Goal: Use online tool/utility: Utilize a website feature to perform a specific function

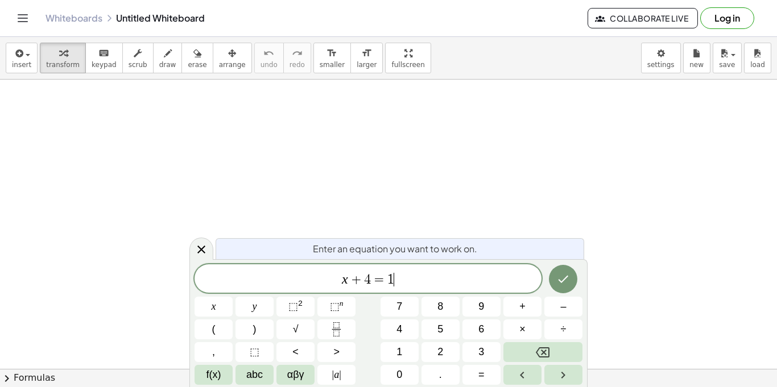
scroll to position [5, 0]
click at [565, 268] on button "Done" at bounding box center [563, 279] width 28 height 28
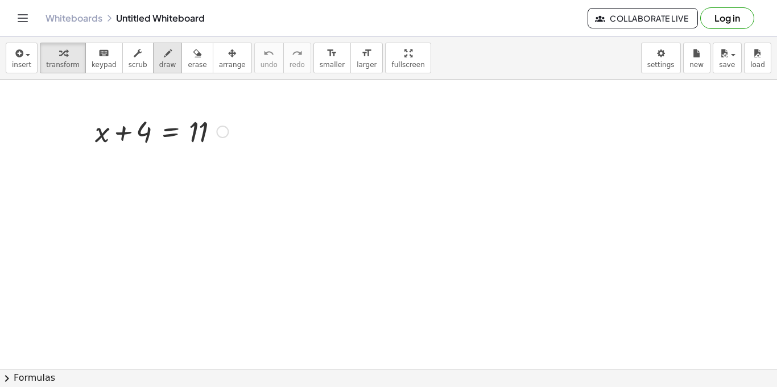
click at [163, 57] on div "button" at bounding box center [167, 53] width 17 height 14
drag, startPoint x: 433, startPoint y: 149, endPoint x: 438, endPoint y: 141, distance: 9.5
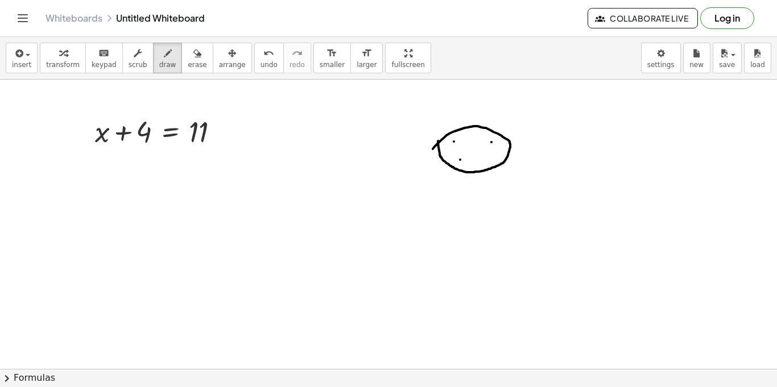
drag, startPoint x: 460, startPoint y: 160, endPoint x: 477, endPoint y: 159, distance: 16.5
drag, startPoint x: 449, startPoint y: 166, endPoint x: 450, endPoint y: 173, distance: 7.5
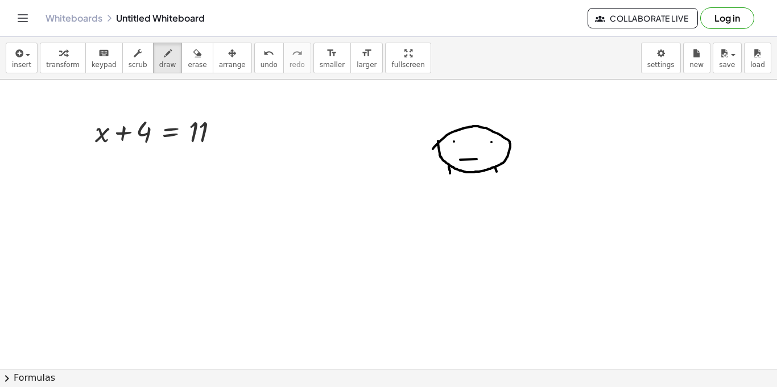
drag, startPoint x: 495, startPoint y: 168, endPoint x: 497, endPoint y: 174, distance: 6.5
drag, startPoint x: 448, startPoint y: 171, endPoint x: 498, endPoint y: 170, distance: 49.5
drag, startPoint x: 452, startPoint y: 182, endPoint x: 452, endPoint y: 197, distance: 14.8
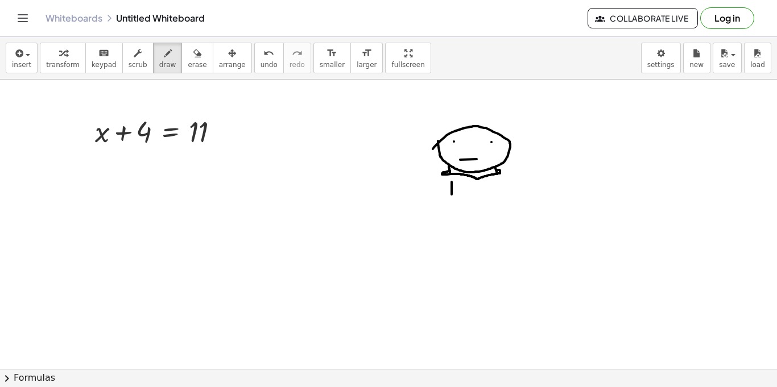
drag, startPoint x: 453, startPoint y: 182, endPoint x: 450, endPoint y: 195, distance: 13.4
drag, startPoint x: 486, startPoint y: 185, endPoint x: 484, endPoint y: 197, distance: 12.2
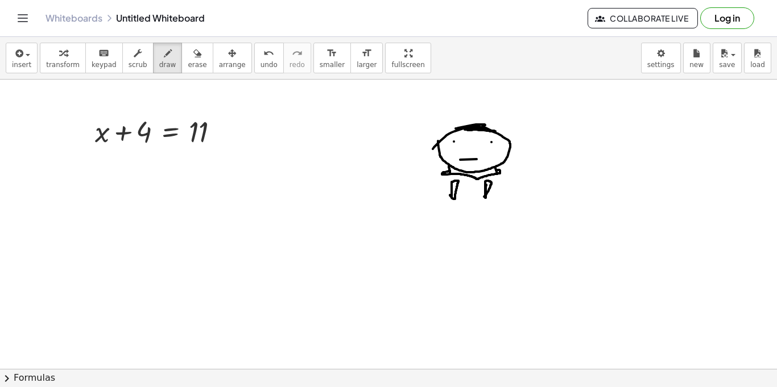
drag, startPoint x: 456, startPoint y: 129, endPoint x: 463, endPoint y: 131, distance: 7.9
drag, startPoint x: 500, startPoint y: 169, endPoint x: 504, endPoint y: 179, distance: 11.0
drag, startPoint x: 449, startPoint y: 168, endPoint x: 434, endPoint y: 179, distance: 18.7
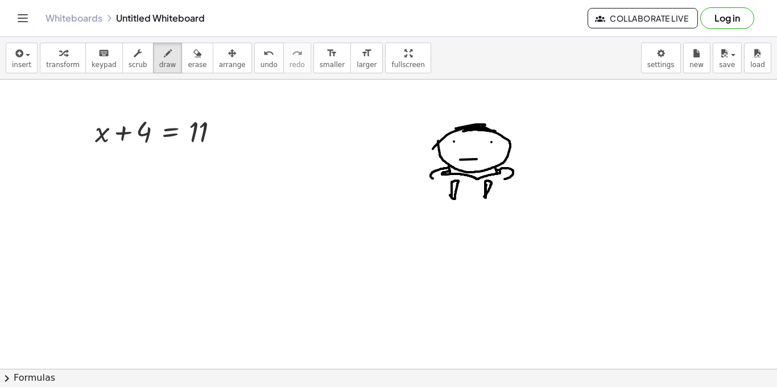
drag, startPoint x: 512, startPoint y: 174, endPoint x: 572, endPoint y: 181, distance: 60.1
drag, startPoint x: 428, startPoint y: 176, endPoint x: 363, endPoint y: 185, distance: 65.5
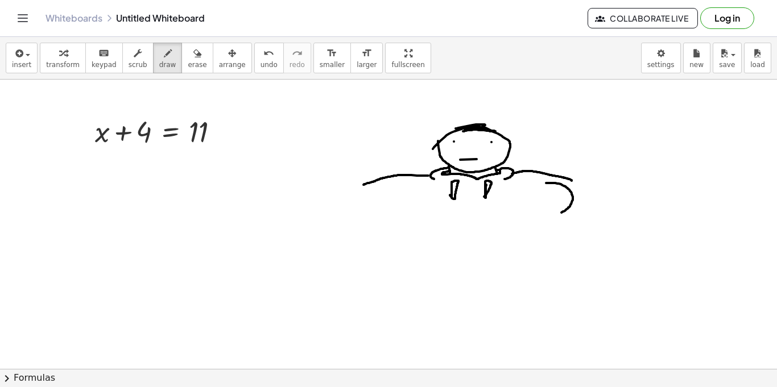
drag, startPoint x: 546, startPoint y: 183, endPoint x: 553, endPoint y: 215, distance: 32.7
drag, startPoint x: 558, startPoint y: 213, endPoint x: 562, endPoint y: 272, distance: 59.3
drag, startPoint x: 382, startPoint y: 189, endPoint x: 390, endPoint y: 221, distance: 32.3
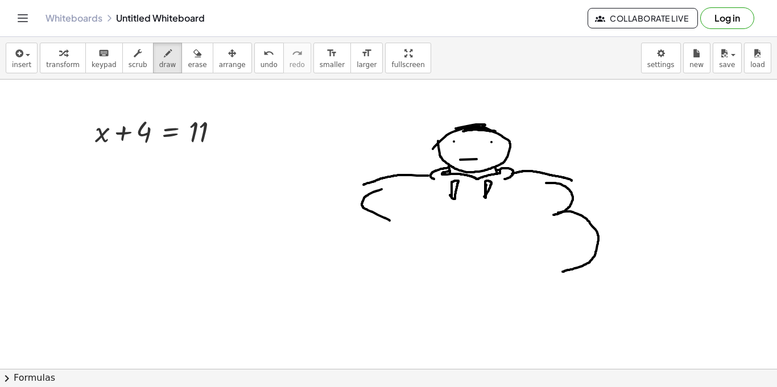
drag, startPoint x: 382, startPoint y: 215, endPoint x: 361, endPoint y: 280, distance: 68.0
drag, startPoint x: 353, startPoint y: 275, endPoint x: 347, endPoint y: 322, distance: 46.9
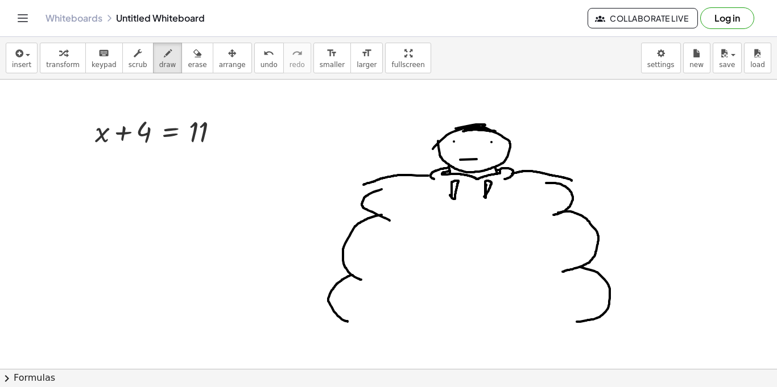
drag, startPoint x: 580, startPoint y: 267, endPoint x: 576, endPoint y: 322, distance: 55.4
drag, startPoint x: 384, startPoint y: 322, endPoint x: 499, endPoint y: 334, distance: 115.5
drag, startPoint x: 499, startPoint y: 334, endPoint x: 532, endPoint y: 321, distance: 35.0
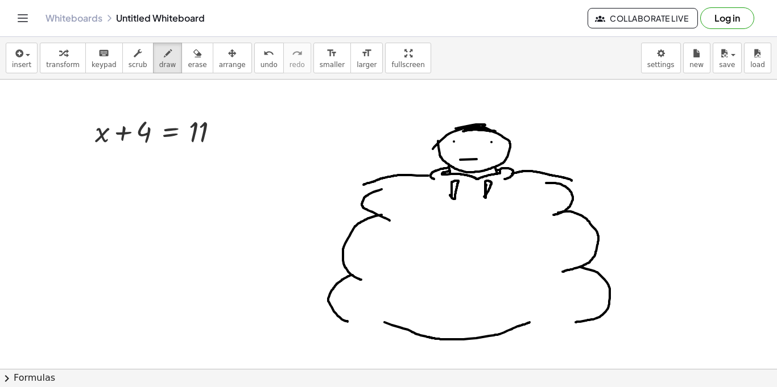
drag, startPoint x: 590, startPoint y: 320, endPoint x: 557, endPoint y: 385, distance: 73.2
click at [557, 385] on div "insert select one: Math Expression Function Text Youtube Video Graphing Geometr…" at bounding box center [388, 212] width 777 height 350
drag, startPoint x: 335, startPoint y: 313, endPoint x: 357, endPoint y: 367, distance: 58.4
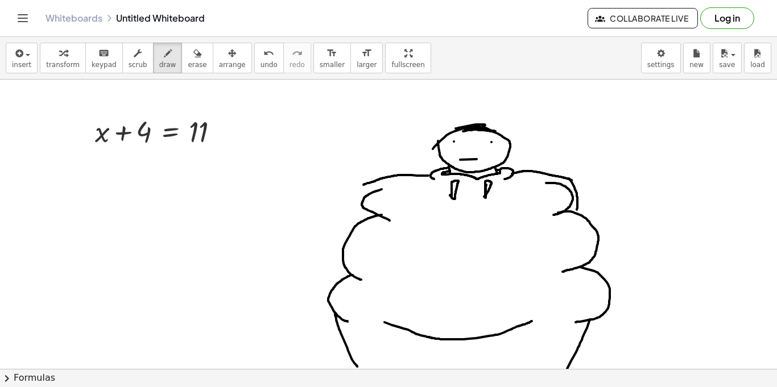
drag, startPoint x: 569, startPoint y: 179, endPoint x: 576, endPoint y: 210, distance: 32.1
drag, startPoint x: 365, startPoint y: 183, endPoint x: 361, endPoint y: 219, distance: 36.6
drag, startPoint x: 436, startPoint y: 340, endPoint x: 438, endPoint y: 387, distance: 47.3
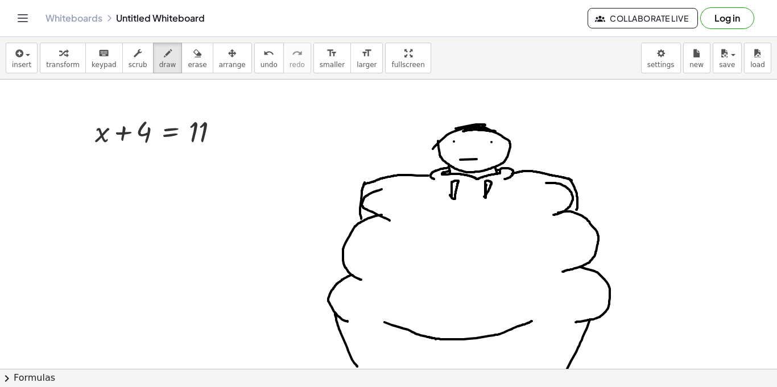
click at [438, 387] on div "insert select one: Math Expression Function Text Youtube Video Graphing Geometr…" at bounding box center [388, 212] width 777 height 350
drag, startPoint x: 485, startPoint y: 338, endPoint x: 492, endPoint y: 373, distance: 36.0
click at [492, 373] on div "insert select one: Math Expression Function Text Youtube Video Graphing Geometr…" at bounding box center [388, 212] width 777 height 350
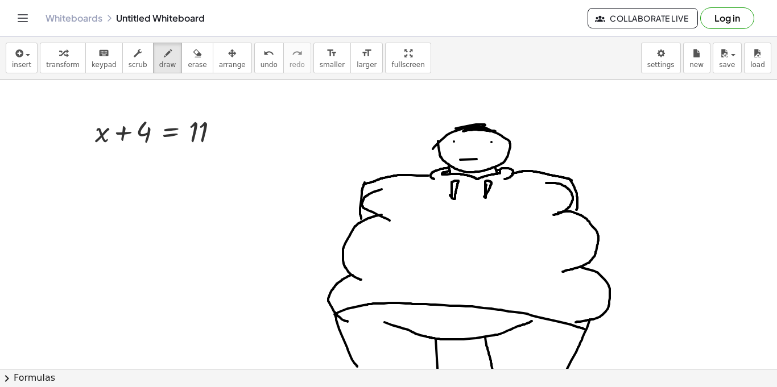
drag, startPoint x: 334, startPoint y: 314, endPoint x: 585, endPoint y: 330, distance: 250.7
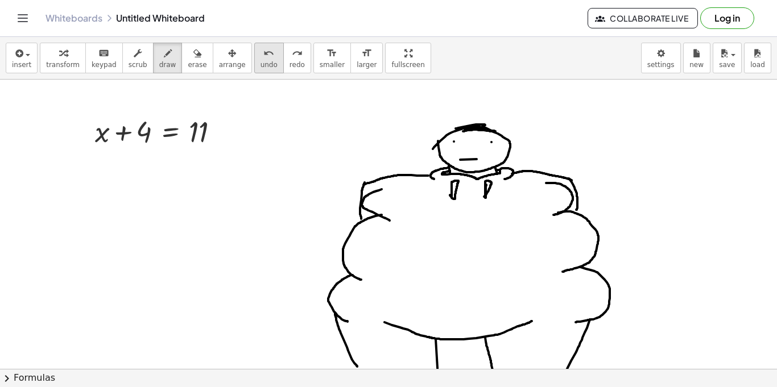
click at [260, 63] on span "undo" at bounding box center [268, 65] width 17 height 8
click at [289, 49] on div "redo" at bounding box center [296, 53] width 15 height 14
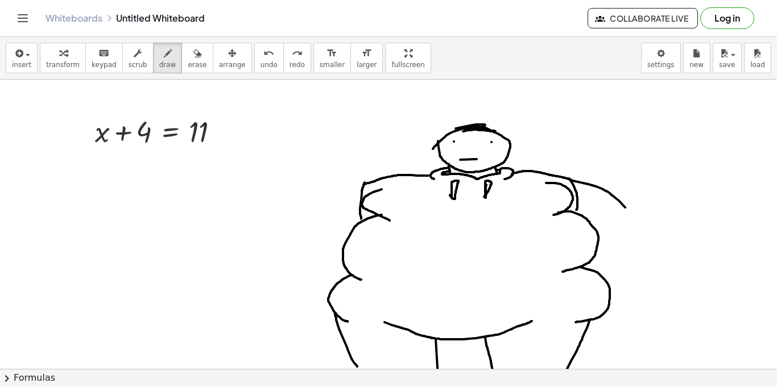
drag, startPoint x: 573, startPoint y: 181, endPoint x: 635, endPoint y: 231, distance: 80.0
drag, startPoint x: 633, startPoint y: 223, endPoint x: 626, endPoint y: 326, distance: 103.8
drag, startPoint x: 641, startPoint y: 305, endPoint x: 626, endPoint y: 332, distance: 30.5
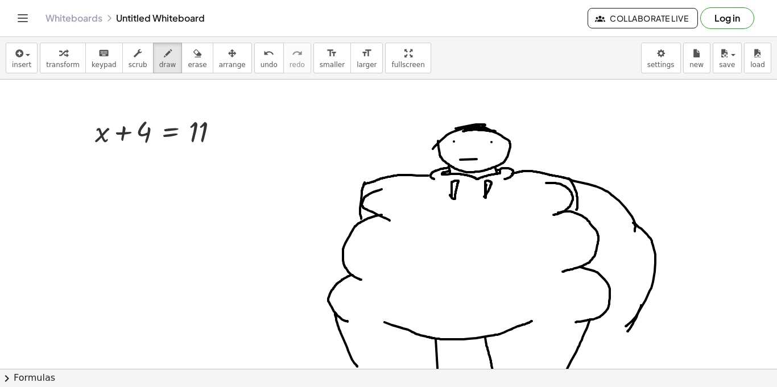
drag, startPoint x: 597, startPoint y: 254, endPoint x: 601, endPoint y: 271, distance: 17.0
click at [260, 56] on button "undo undo" at bounding box center [269, 58] width 30 height 31
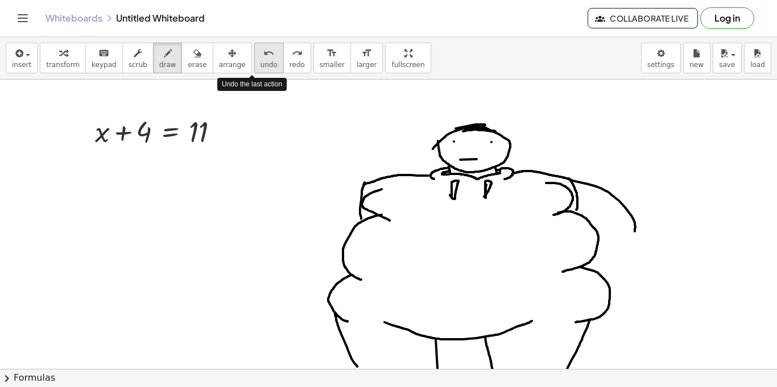
click at [260, 56] on button "undo undo" at bounding box center [269, 58] width 30 height 31
click at [159, 61] on span "draw" at bounding box center [167, 65] width 17 height 8
drag, startPoint x: 599, startPoint y: 186, endPoint x: 622, endPoint y: 255, distance: 72.5
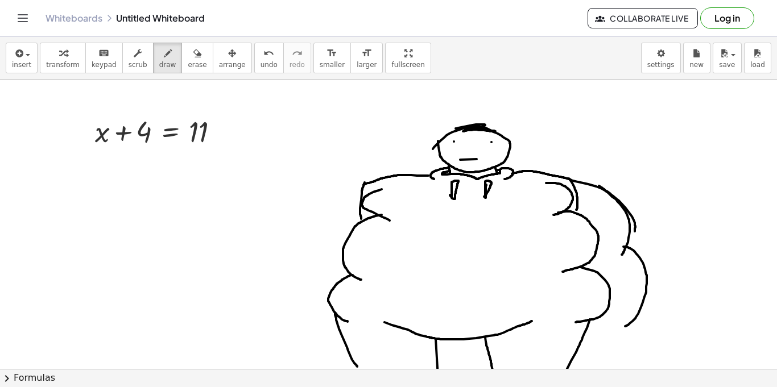
drag, startPoint x: 623, startPoint y: 247, endPoint x: 624, endPoint y: 326, distance: 79.6
drag, startPoint x: 374, startPoint y: 177, endPoint x: 306, endPoint y: 221, distance: 80.8
drag, startPoint x: 306, startPoint y: 221, endPoint x: 292, endPoint y: 301, distance: 82.0
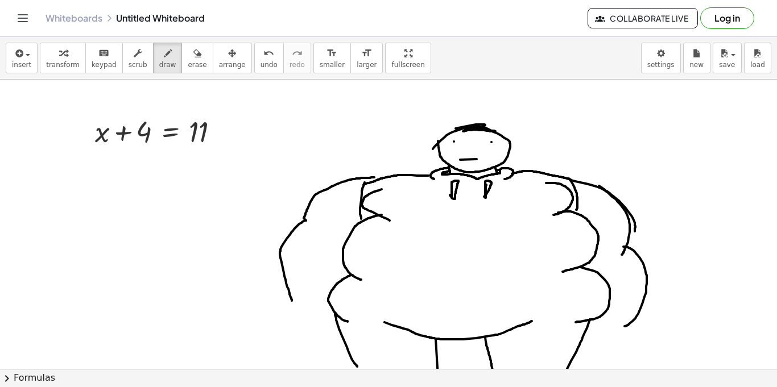
drag, startPoint x: 347, startPoint y: 246, endPoint x: 330, endPoint y: 266, distance: 25.8
drag, startPoint x: 332, startPoint y: 259, endPoint x: 313, endPoint y: 294, distance: 39.2
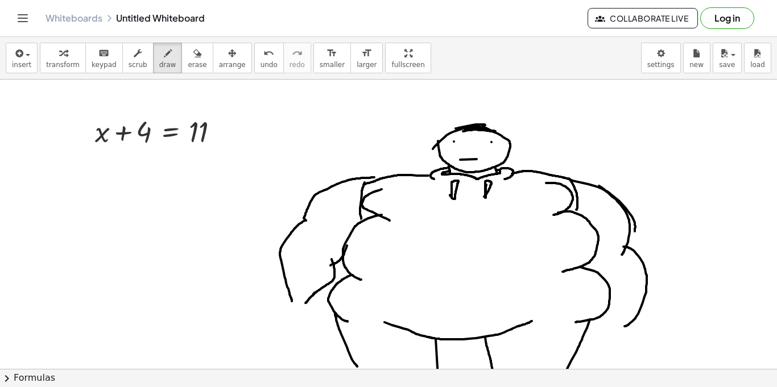
drag, startPoint x: 314, startPoint y: 294, endPoint x: 308, endPoint y: 301, distance: 9.7
drag, startPoint x: 309, startPoint y: 297, endPoint x: 287, endPoint y: 300, distance: 22.4
drag, startPoint x: 606, startPoint y: 314, endPoint x: 609, endPoint y: 321, distance: 7.7
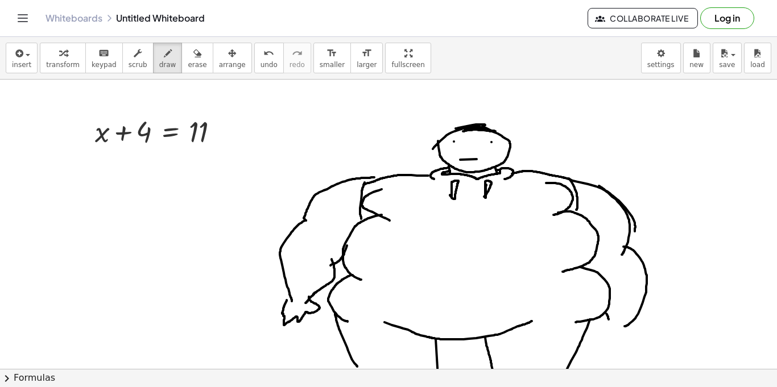
drag, startPoint x: 609, startPoint y: 321, endPoint x: 610, endPoint y: 328, distance: 7.0
drag, startPoint x: 610, startPoint y: 328, endPoint x: 627, endPoint y: 325, distance: 17.3
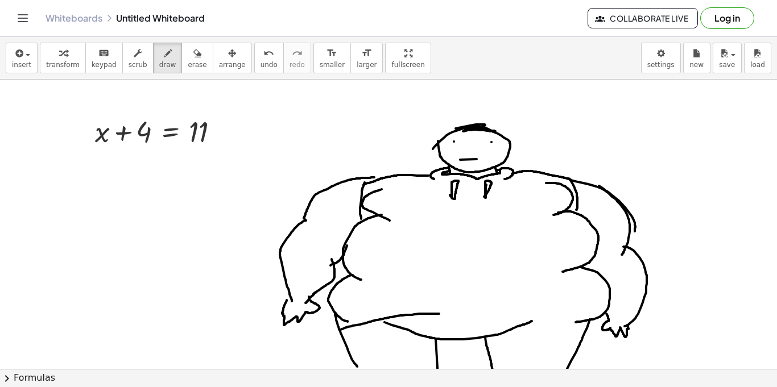
drag, startPoint x: 340, startPoint y: 330, endPoint x: 506, endPoint y: 319, distance: 167.0
drag, startPoint x: 506, startPoint y: 319, endPoint x: 576, endPoint y: 337, distance: 71.6
drag, startPoint x: 406, startPoint y: 245, endPoint x: 536, endPoint y: 249, distance: 130.3
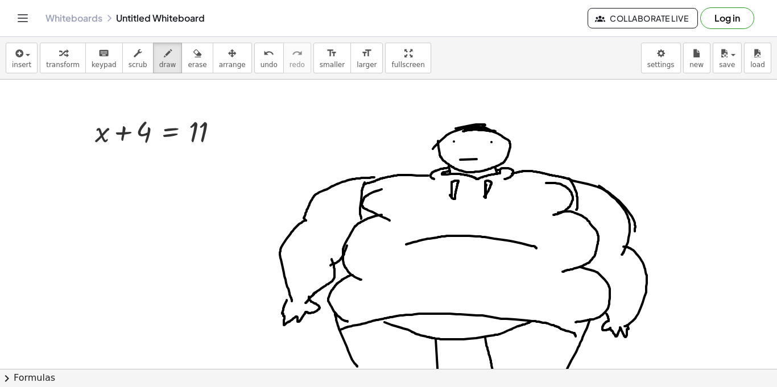
drag, startPoint x: 392, startPoint y: 292, endPoint x: 537, endPoint y: 292, distance: 145.0
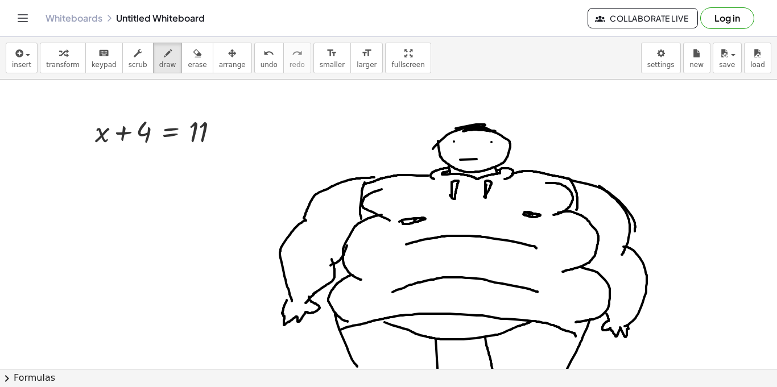
drag, startPoint x: 308, startPoint y: 221, endPoint x: 320, endPoint y: 225, distance: 12.3
drag, startPoint x: 605, startPoint y: 264, endPoint x: 610, endPoint y: 259, distance: 6.8
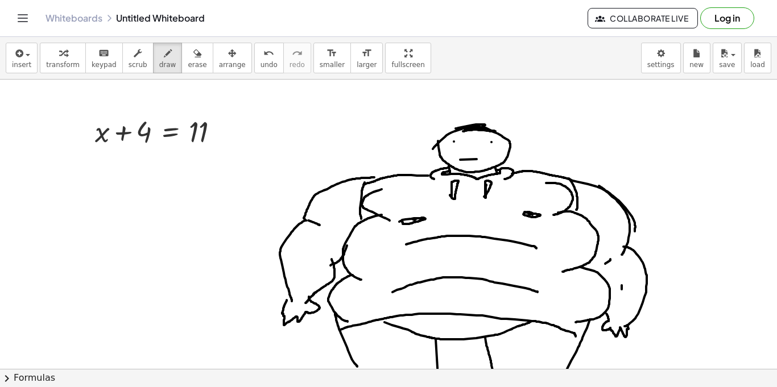
drag, startPoint x: 622, startPoint y: 289, endPoint x: 622, endPoint y: 277, distance: 12.5
drag, startPoint x: 610, startPoint y: 214, endPoint x: 317, endPoint y: 243, distance: 294.3
drag, startPoint x: 316, startPoint y: 243, endPoint x: 333, endPoint y: 233, distance: 19.6
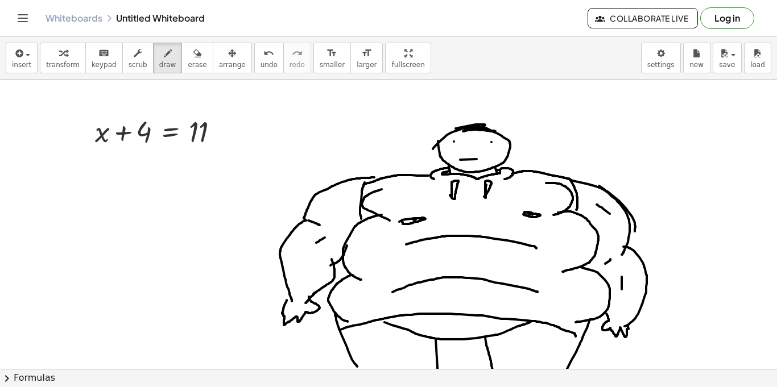
drag, startPoint x: 325, startPoint y: 210, endPoint x: 328, endPoint y: 205, distance: 6.2
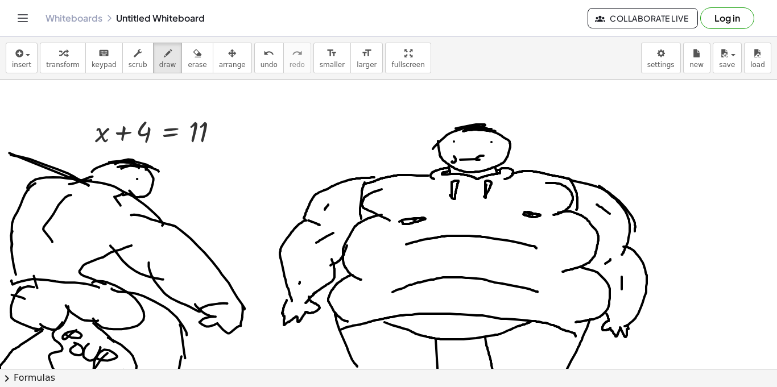
drag, startPoint x: 42, startPoint y: 331, endPoint x: 0, endPoint y: 376, distance: 62.0
click at [0, 376] on div "insert select one: Math Expression Function Text Youtube Video Graphing Geometr…" at bounding box center [388, 212] width 777 height 350
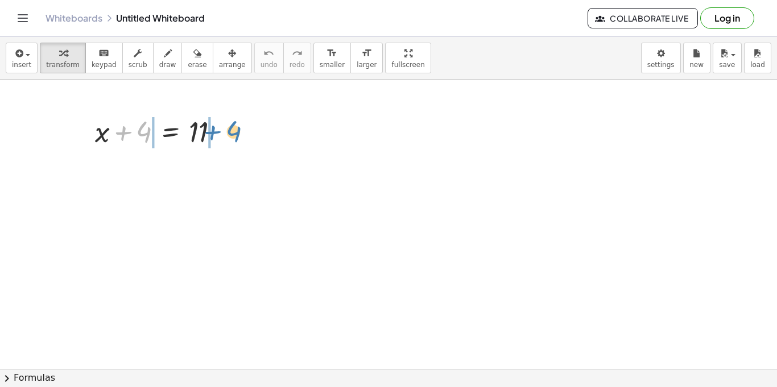
drag, startPoint x: 123, startPoint y: 135, endPoint x: 223, endPoint y: 136, distance: 100.1
click at [223, 136] on div at bounding box center [161, 130] width 144 height 39
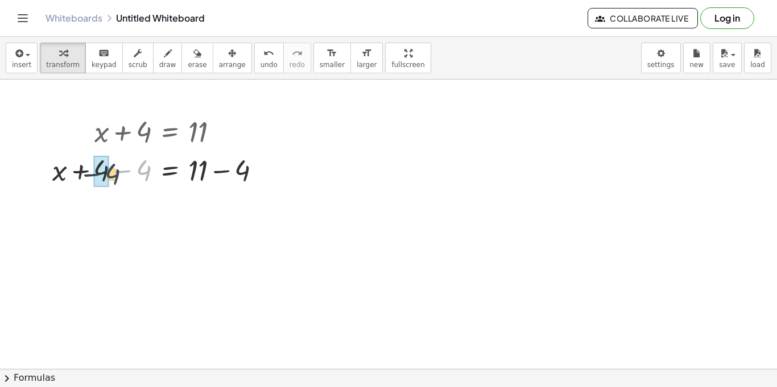
drag, startPoint x: 142, startPoint y: 175, endPoint x: 110, endPoint y: 179, distance: 32.0
click at [110, 179] on div at bounding box center [161, 169] width 229 height 39
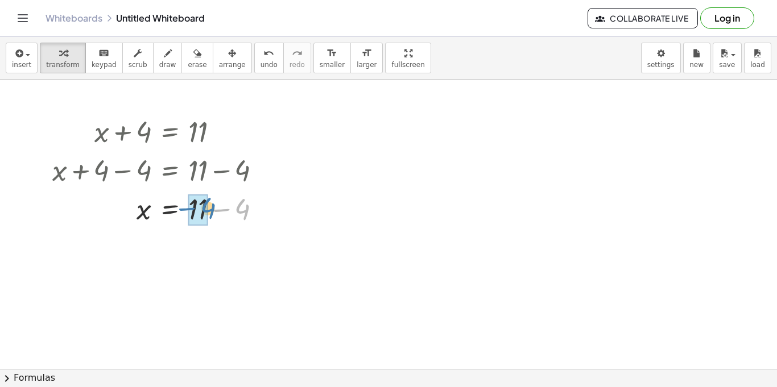
drag, startPoint x: 245, startPoint y: 210, endPoint x: 203, endPoint y: 209, distance: 42.1
click at [173, 274] on icon at bounding box center [170, 276] width 10 height 10
click at [195, 279] on span "÷" at bounding box center [192, 275] width 6 height 16
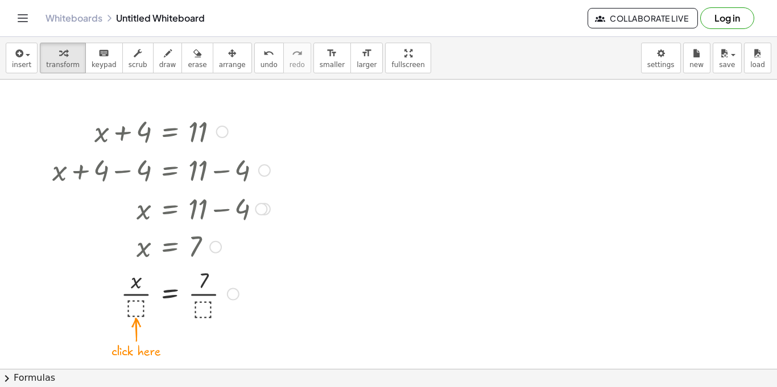
click at [140, 306] on div at bounding box center [161, 292] width 229 height 57
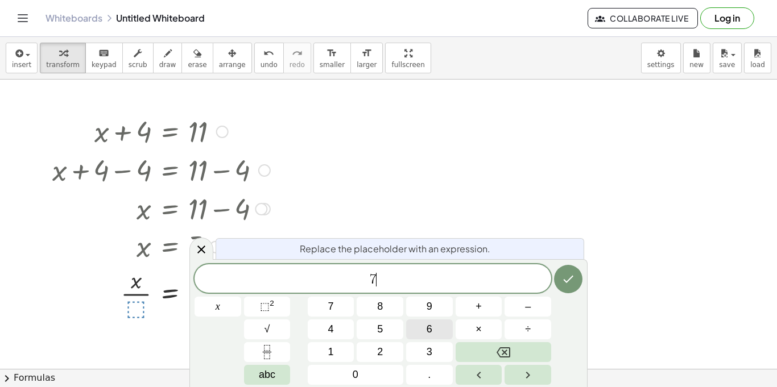
scroll to position [6, 0]
click at [563, 278] on icon "Done" at bounding box center [568, 279] width 14 height 14
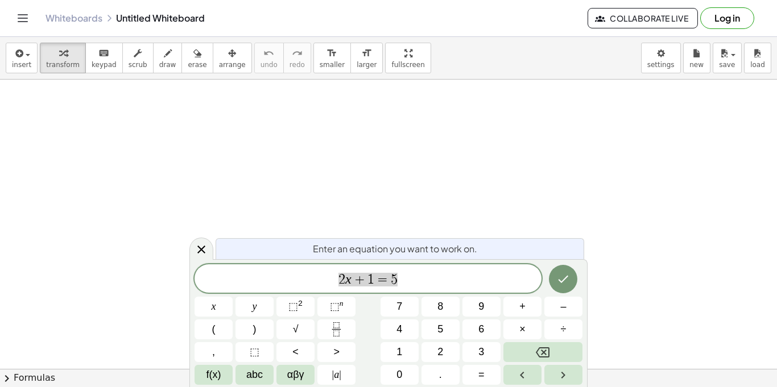
scroll to position [1, 0]
click at [565, 274] on icon "Done" at bounding box center [563, 279] width 14 height 14
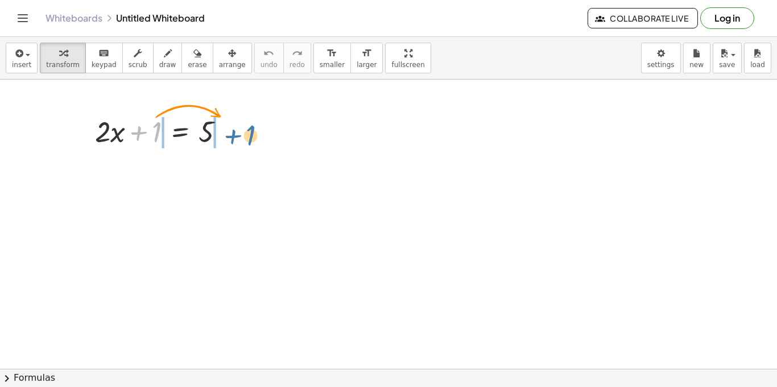
drag, startPoint x: 159, startPoint y: 128, endPoint x: 252, endPoint y: 131, distance: 93.3
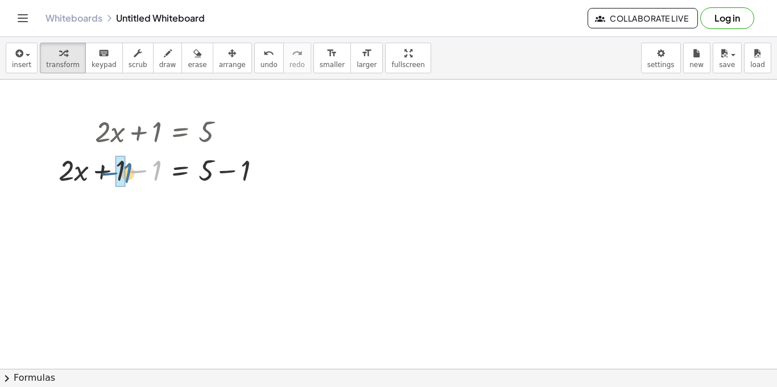
drag, startPoint x: 158, startPoint y: 173, endPoint x: 125, endPoint y: 175, distance: 33.1
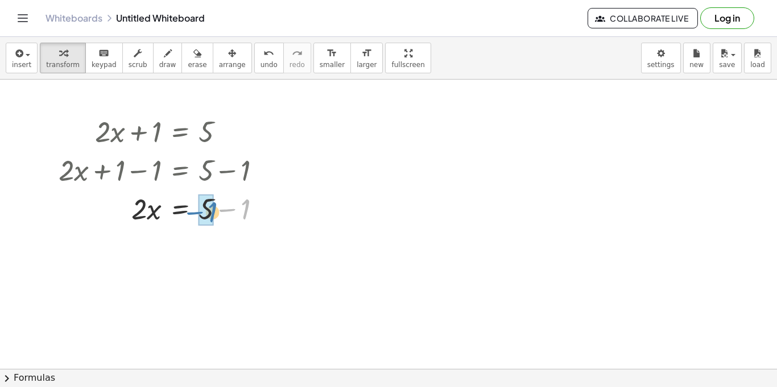
drag, startPoint x: 243, startPoint y: 213, endPoint x: 209, endPoint y: 216, distance: 33.7
click at [179, 277] on icon at bounding box center [180, 277] width 12 height 12
click at [203, 278] on span "÷" at bounding box center [203, 276] width 6 height 16
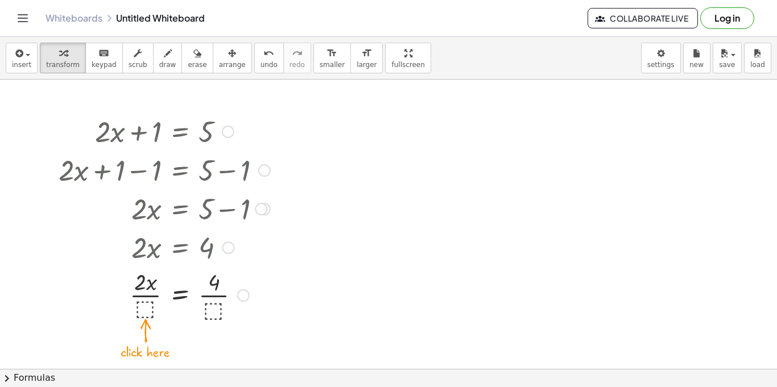
click at [142, 312] on div at bounding box center [164, 294] width 223 height 57
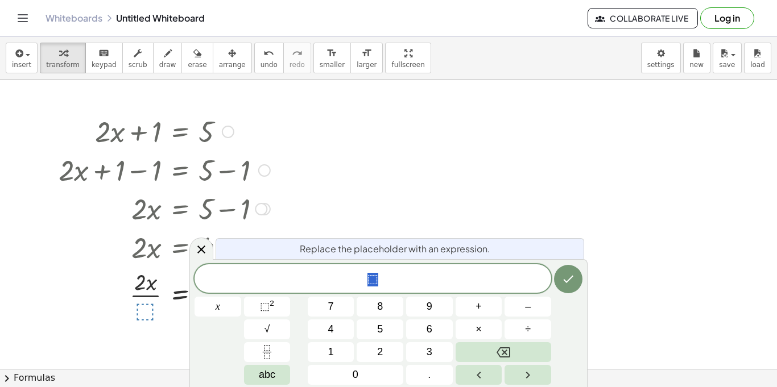
scroll to position [2, 0]
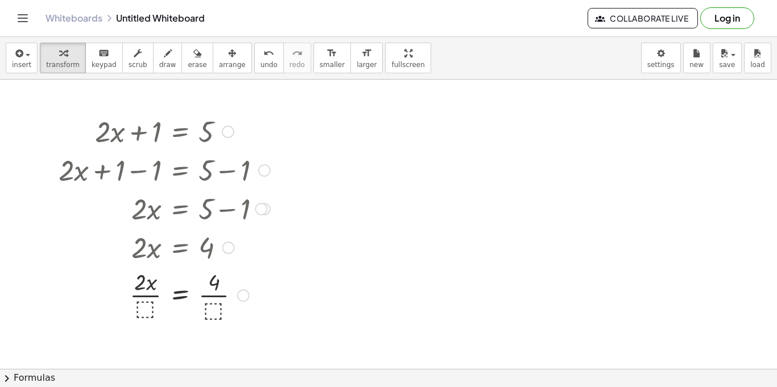
click at [137, 300] on div at bounding box center [164, 294] width 223 height 57
click at [142, 306] on div at bounding box center [164, 294] width 223 height 57
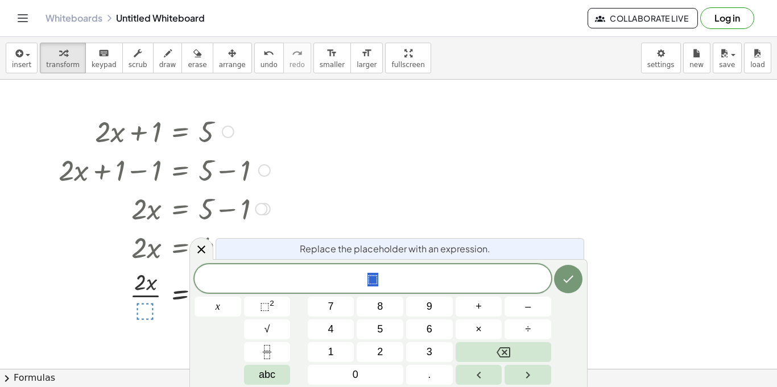
scroll to position [3, 0]
click at [568, 270] on button "Done" at bounding box center [568, 279] width 28 height 28
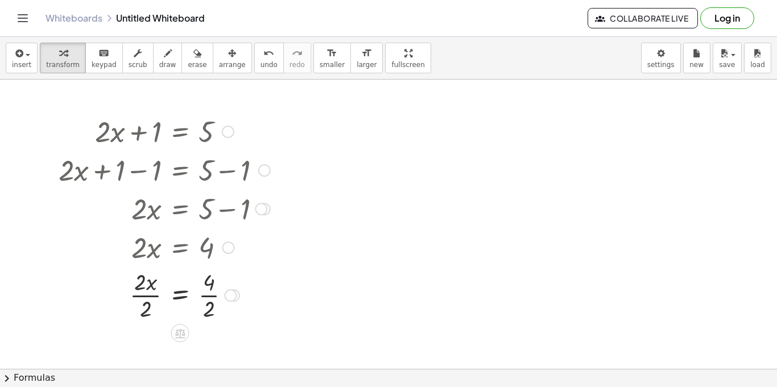
click at [210, 303] on div at bounding box center [164, 294] width 223 height 57
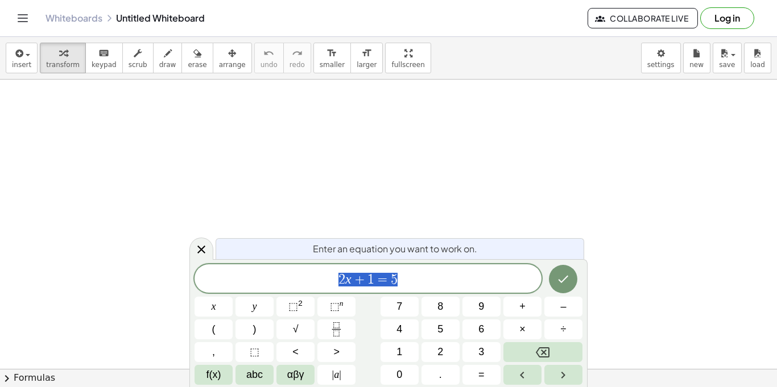
scroll to position [1, 0]
click at [428, 276] on span "2 x + 1 = 5" at bounding box center [367, 280] width 347 height 16
click at [437, 287] on div "2 x + 1 = ​" at bounding box center [367, 278] width 347 height 28
click at [570, 274] on icon "Done" at bounding box center [563, 278] width 14 height 14
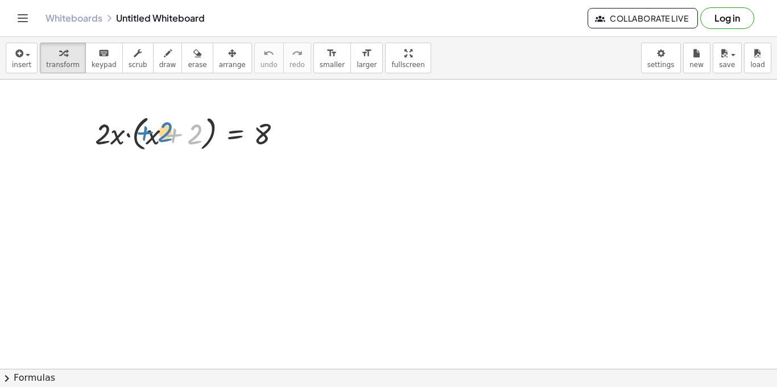
drag, startPoint x: 194, startPoint y: 143, endPoint x: 159, endPoint y: 142, distance: 35.3
click at [159, 142] on div at bounding box center [192, 132] width 207 height 43
drag, startPoint x: 151, startPoint y: 138, endPoint x: 206, endPoint y: 141, distance: 55.2
click at [206, 141] on div at bounding box center [192, 132] width 207 height 43
drag, startPoint x: 114, startPoint y: 135, endPoint x: 147, endPoint y: 140, distance: 32.8
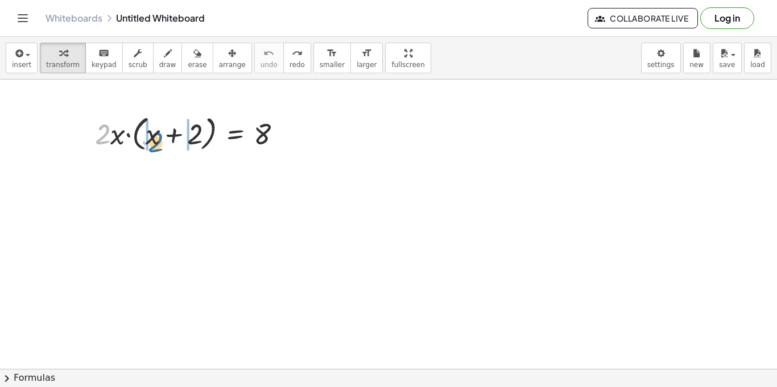
drag, startPoint x: 105, startPoint y: 129, endPoint x: 165, endPoint y: 135, distance: 60.6
click at [165, 135] on div at bounding box center [192, 132] width 207 height 43
drag, startPoint x: 132, startPoint y: 136, endPoint x: 144, endPoint y: 146, distance: 15.7
click at [144, 146] on div at bounding box center [192, 132] width 207 height 43
drag, startPoint x: 138, startPoint y: 142, endPoint x: 92, endPoint y: 142, distance: 46.1
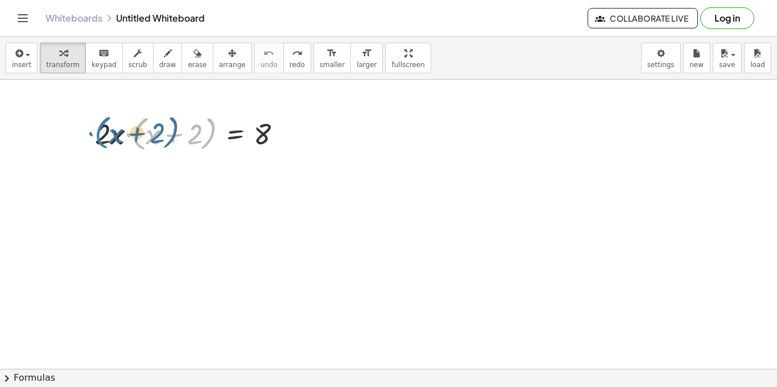
click at [92, 142] on div "· ( + x + 2 ) · 2 · x · ( + x + 2 ) = 8" at bounding box center [188, 133] width 221 height 49
drag, startPoint x: 135, startPoint y: 138, endPoint x: 71, endPoint y: 142, distance: 64.4
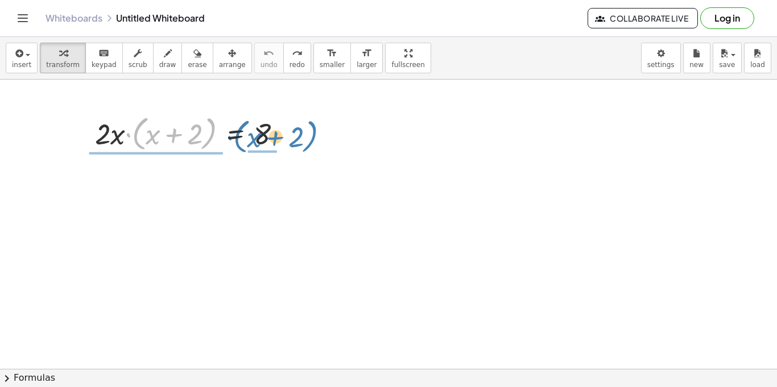
drag, startPoint x: 141, startPoint y: 119, endPoint x: 241, endPoint y: 121, distance: 100.1
click at [241, 121] on div at bounding box center [192, 132] width 207 height 43
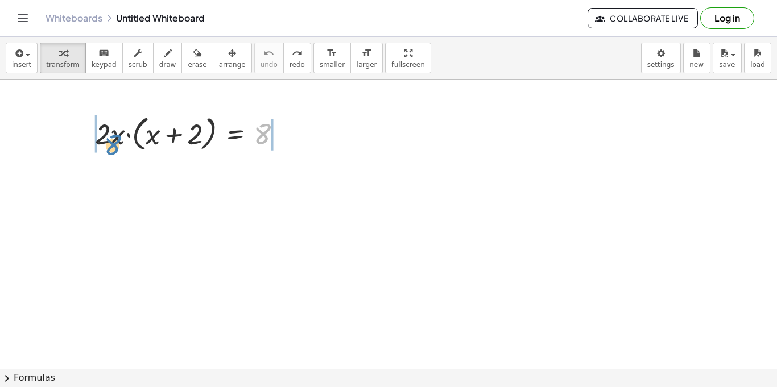
drag, startPoint x: 256, startPoint y: 140, endPoint x: 105, endPoint y: 151, distance: 151.1
click at [105, 151] on div at bounding box center [192, 132] width 207 height 43
click at [122, 138] on div at bounding box center [192, 132] width 207 height 43
drag, startPoint x: 102, startPoint y: 138, endPoint x: 130, endPoint y: 140, distance: 28.0
click at [130, 140] on div at bounding box center [192, 132] width 207 height 43
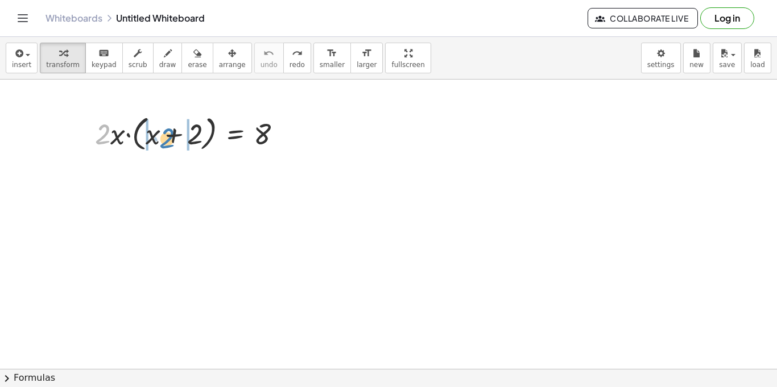
drag, startPoint x: 103, startPoint y: 138, endPoint x: 168, endPoint y: 142, distance: 65.0
click at [168, 142] on div at bounding box center [192, 132] width 207 height 43
drag, startPoint x: 102, startPoint y: 137, endPoint x: 216, endPoint y: 142, distance: 113.9
drag, startPoint x: 105, startPoint y: 134, endPoint x: 155, endPoint y: 140, distance: 50.4
click at [155, 140] on div at bounding box center [192, 132] width 207 height 43
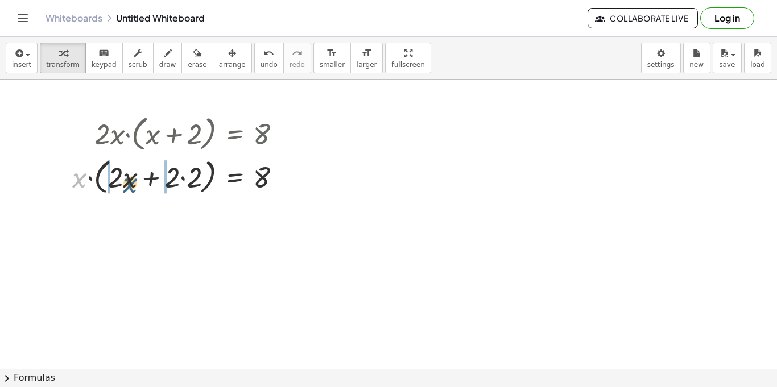
drag, startPoint x: 77, startPoint y: 183, endPoint x: 123, endPoint y: 188, distance: 46.3
click at [123, 188] on div at bounding box center [182, 176] width 230 height 43
drag, startPoint x: 76, startPoint y: 181, endPoint x: 94, endPoint y: 185, distance: 18.6
click at [94, 185] on div at bounding box center [182, 176] width 230 height 43
drag, startPoint x: 76, startPoint y: 183, endPoint x: 257, endPoint y: 182, distance: 180.8
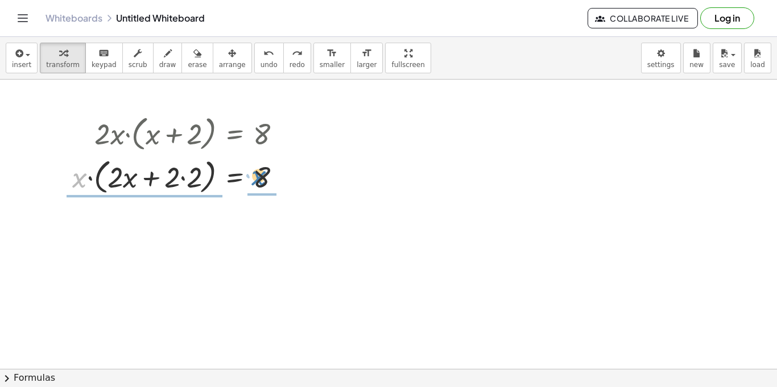
click at [257, 182] on div at bounding box center [182, 176] width 230 height 43
drag, startPoint x: 121, startPoint y: 175, endPoint x: 173, endPoint y: 185, distance: 52.8
drag, startPoint x: 171, startPoint y: 181, endPoint x: 200, endPoint y: 181, distance: 28.4
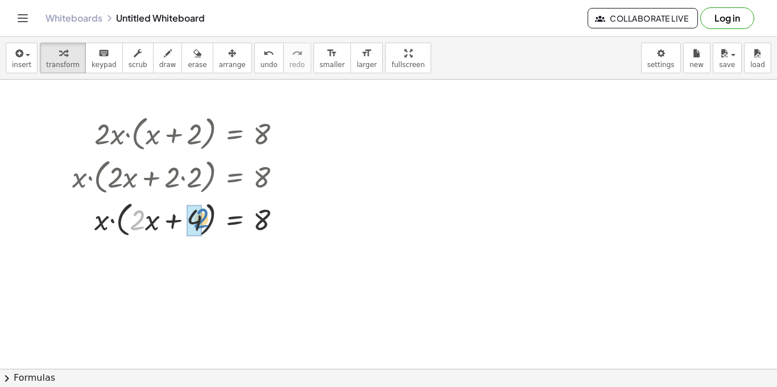
drag, startPoint x: 130, startPoint y: 227, endPoint x: 195, endPoint y: 226, distance: 64.8
drag, startPoint x: 97, startPoint y: 222, endPoint x: 136, endPoint y: 226, distance: 39.5
click at [136, 226] on div at bounding box center [192, 218] width 207 height 43
drag, startPoint x: 134, startPoint y: 226, endPoint x: 187, endPoint y: 228, distance: 52.3
drag, startPoint x: 138, startPoint y: 222, endPoint x: 168, endPoint y: 222, distance: 29.6
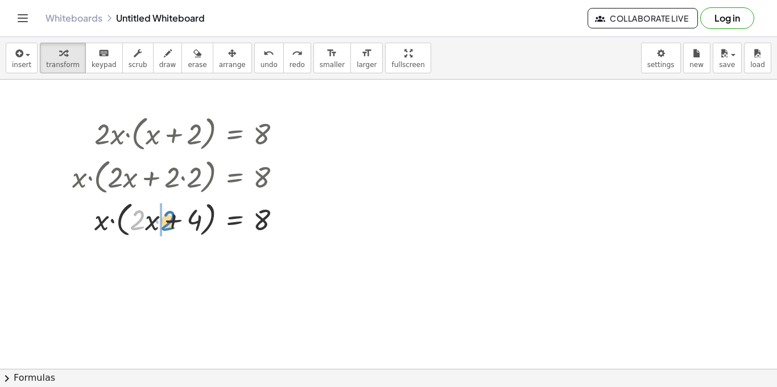
click at [168, 222] on div at bounding box center [192, 218] width 207 height 43
drag, startPoint x: 265, startPoint y: 223, endPoint x: 198, endPoint y: 221, distance: 66.6
click at [198, 221] on div at bounding box center [192, 218] width 207 height 43
click at [122, 214] on div at bounding box center [182, 218] width 230 height 43
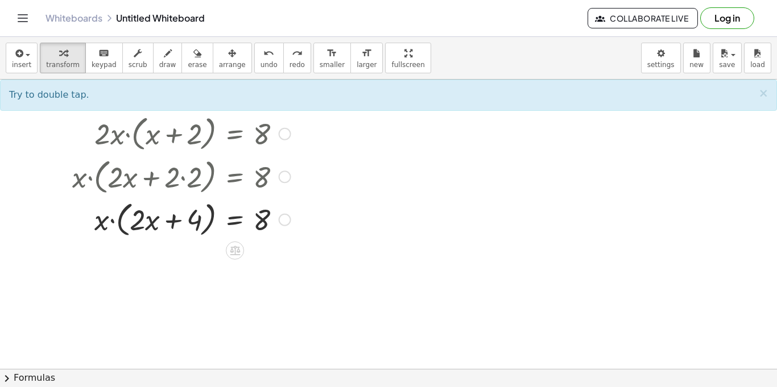
click at [122, 214] on div at bounding box center [182, 218] width 230 height 43
click at [207, 230] on div at bounding box center [182, 218] width 230 height 43
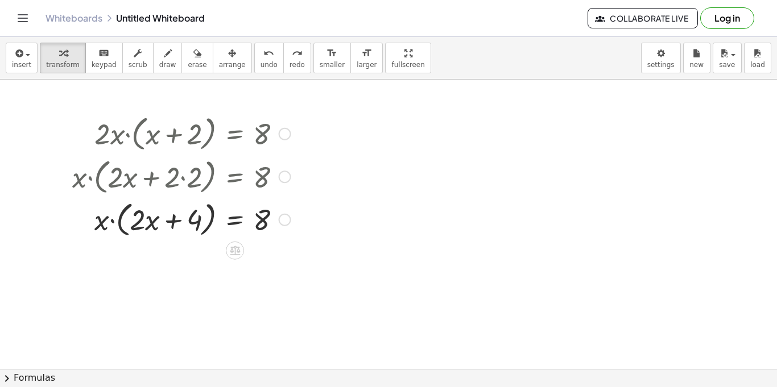
click at [207, 230] on div at bounding box center [182, 218] width 230 height 43
drag, startPoint x: 98, startPoint y: 142, endPoint x: 180, endPoint y: 140, distance: 81.9
click at [180, 140] on div at bounding box center [182, 132] width 230 height 43
drag, startPoint x: 172, startPoint y: 219, endPoint x: 284, endPoint y: 224, distance: 112.1
click at [284, 224] on div at bounding box center [182, 218] width 230 height 43
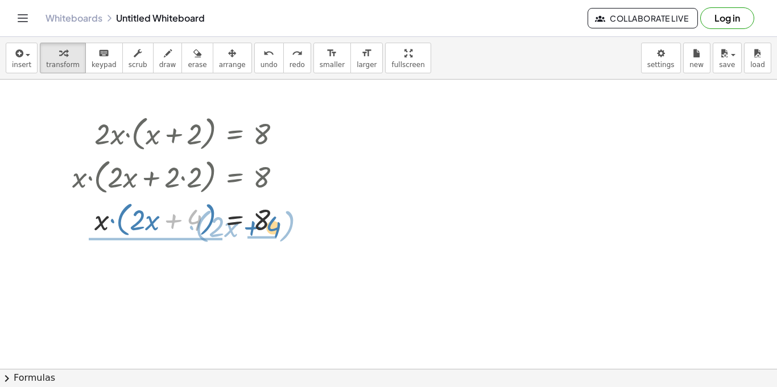
drag, startPoint x: 194, startPoint y: 223, endPoint x: 274, endPoint y: 230, distance: 79.9
click at [274, 230] on div at bounding box center [182, 218] width 230 height 43
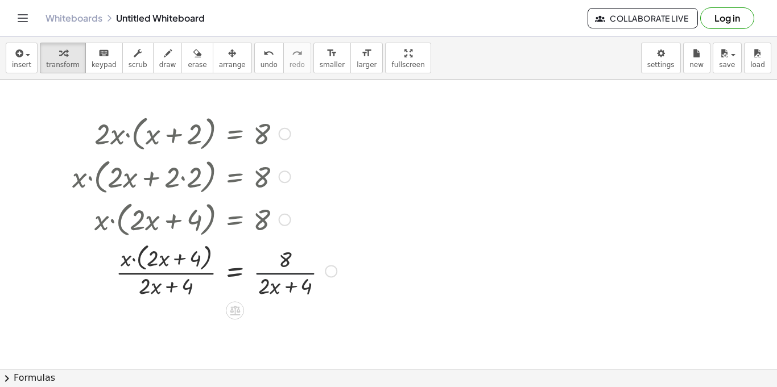
click at [294, 275] on div at bounding box center [205, 271] width 276 height 60
drag, startPoint x: 303, startPoint y: 296, endPoint x: 285, endPoint y: 283, distance: 21.2
click at [285, 283] on div at bounding box center [205, 271] width 276 height 60
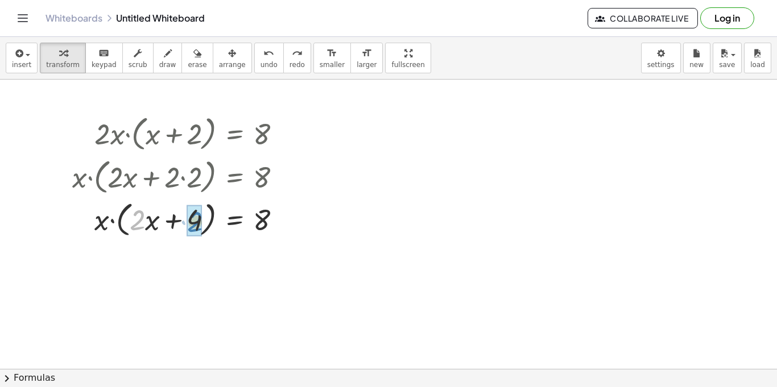
drag, startPoint x: 138, startPoint y: 224, endPoint x: 195, endPoint y: 226, distance: 56.9
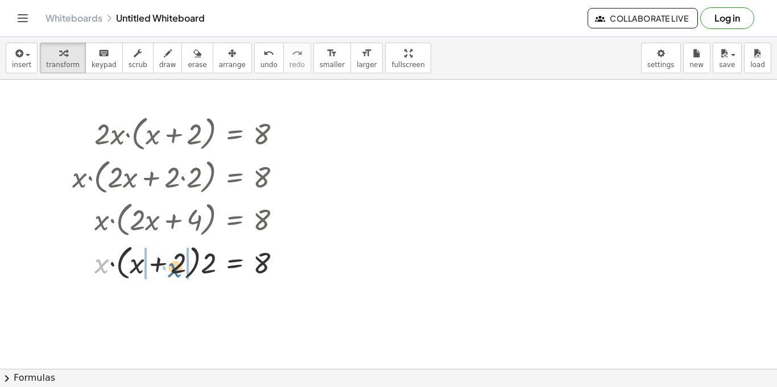
drag, startPoint x: 97, startPoint y: 267, endPoint x: 171, endPoint y: 272, distance: 73.5
click at [171, 272] on div at bounding box center [182, 262] width 230 height 43
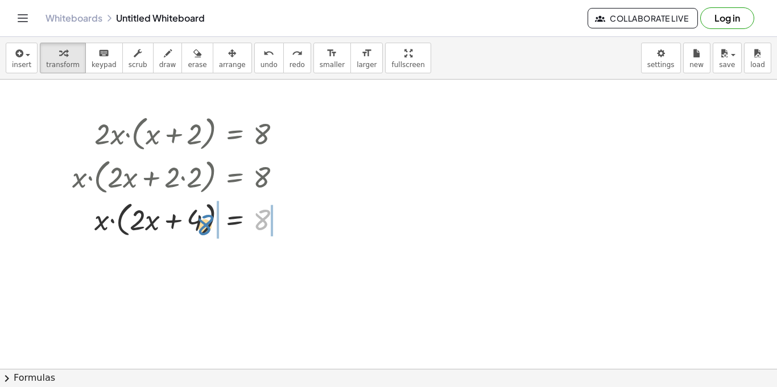
drag, startPoint x: 263, startPoint y: 217, endPoint x: 206, endPoint y: 222, distance: 57.1
click at [206, 222] on div at bounding box center [192, 218] width 207 height 43
